Goal: Understand site structure: Understand site structure

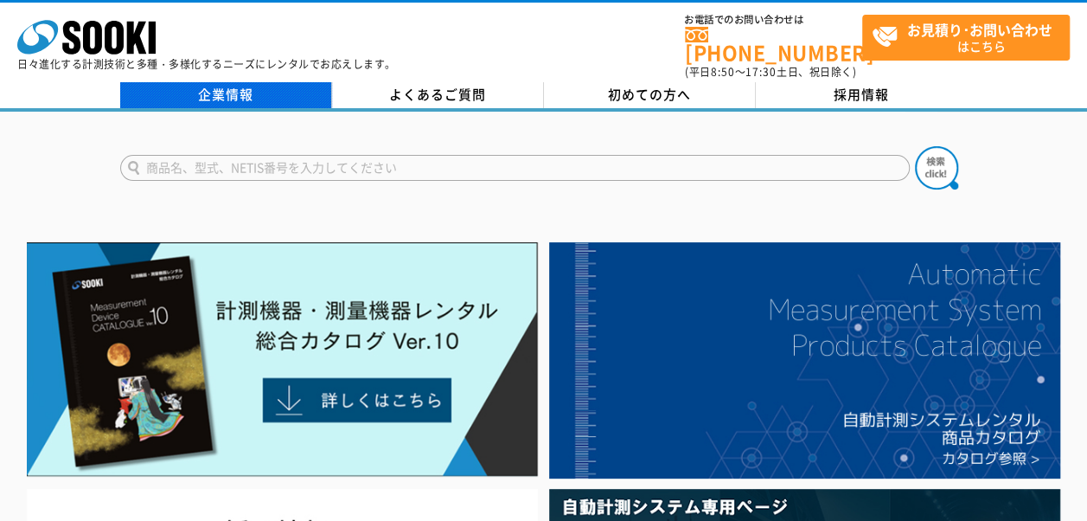
click at [261, 84] on link "企業情報" at bounding box center [226, 95] width 212 height 26
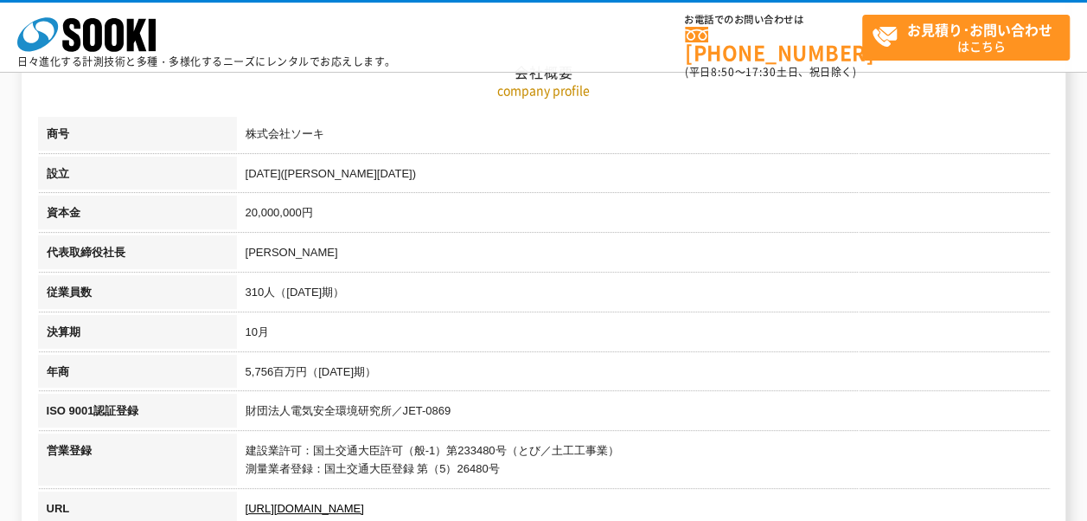
scroll to position [433, 0]
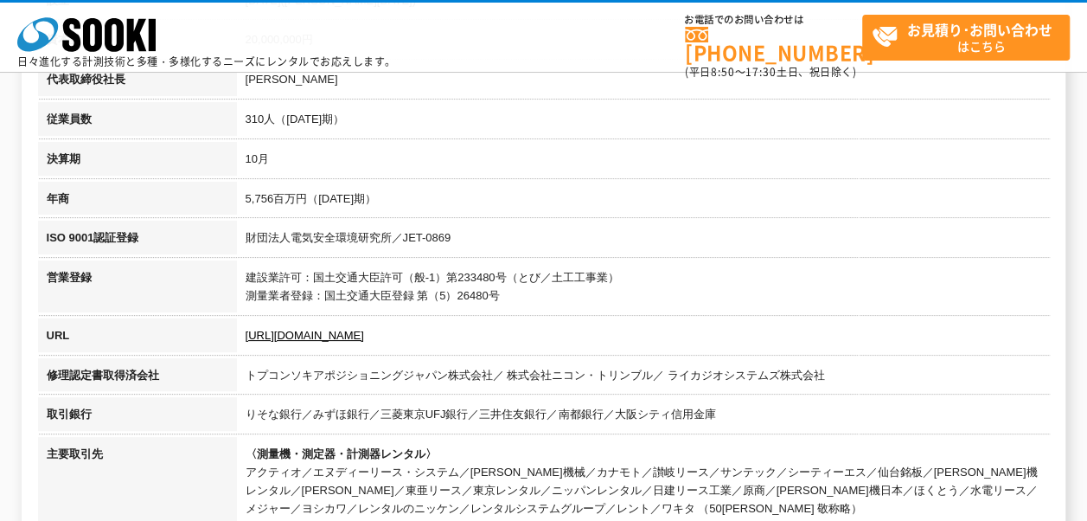
click at [426, 293] on td "建設業許可：国土交通大臣許可（般-1）第233480号（とび／土工工事業） 測量業者登録：国土交通大臣登録 第（5）26480号" at bounding box center [643, 289] width 813 height 58
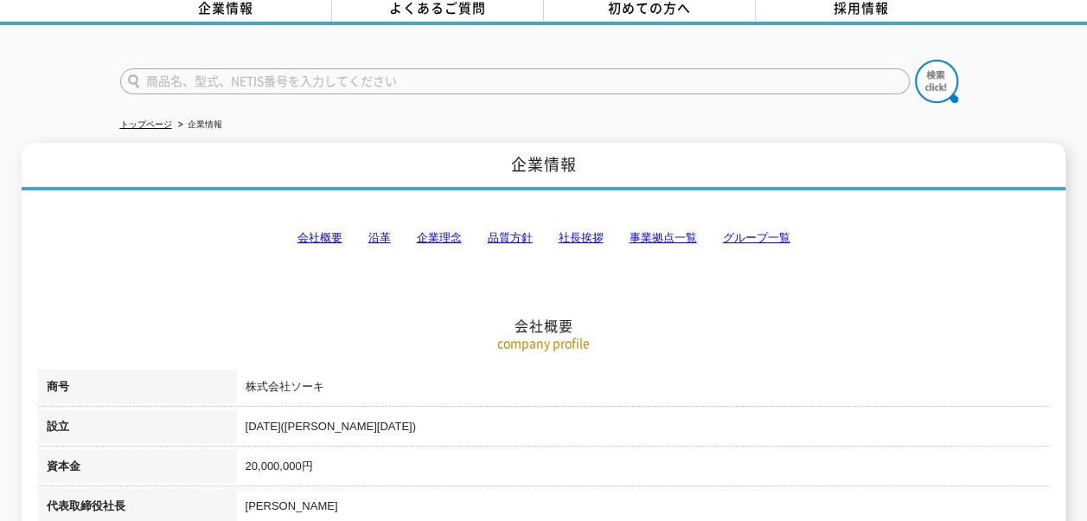
scroll to position [0, 0]
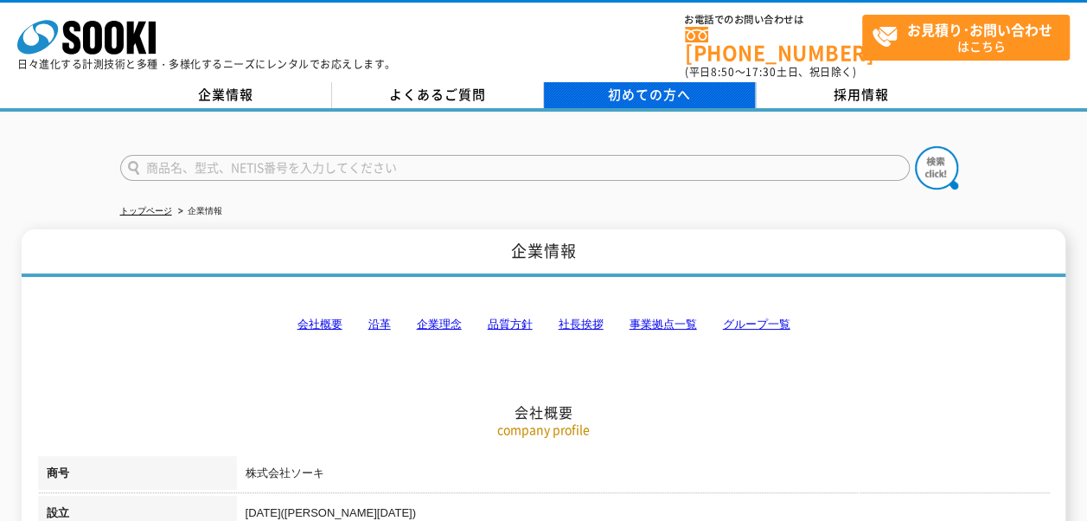
click at [657, 90] on span "初めての方へ" at bounding box center [649, 94] width 83 height 19
